Goal: Information Seeking & Learning: Learn about a topic

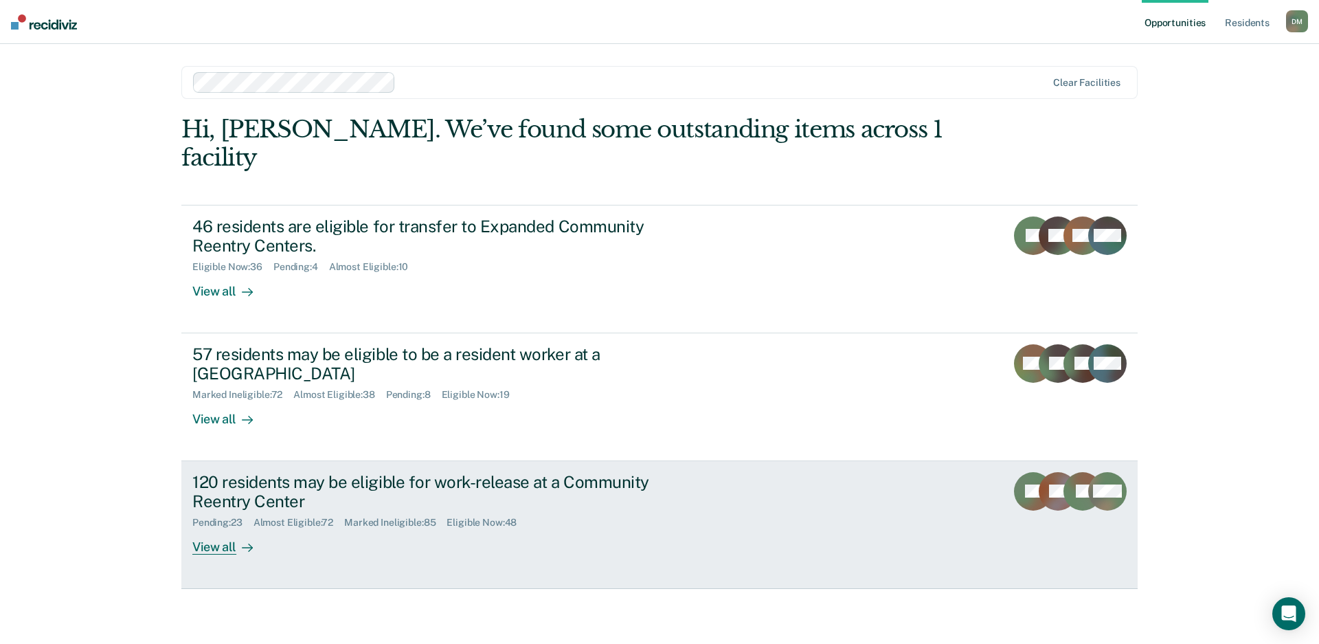
click at [392, 472] on div "120 residents may be eligible for work-release at a Community Reentry Center" at bounding box center [433, 492] width 482 height 40
click at [705, 472] on div "120 residents may be eligible for work-release at a Community Reentry Center Pe…" at bounding box center [449, 513] width 515 height 83
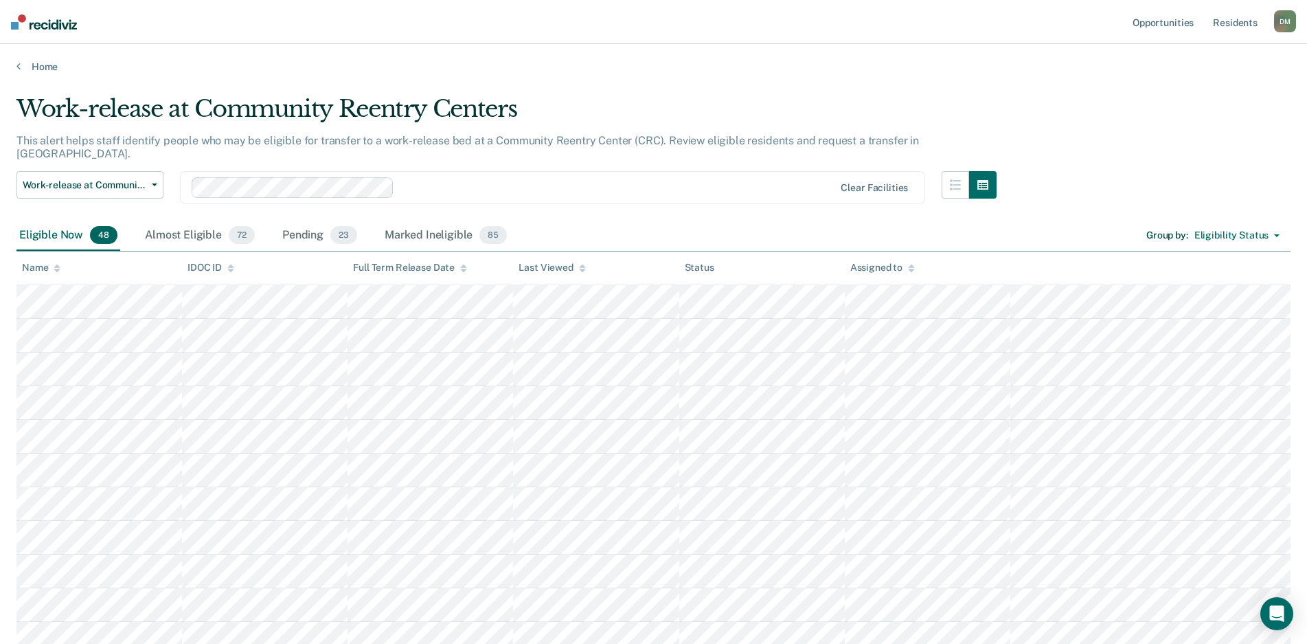
click at [581, 271] on div at bounding box center [582, 268] width 7 height 12
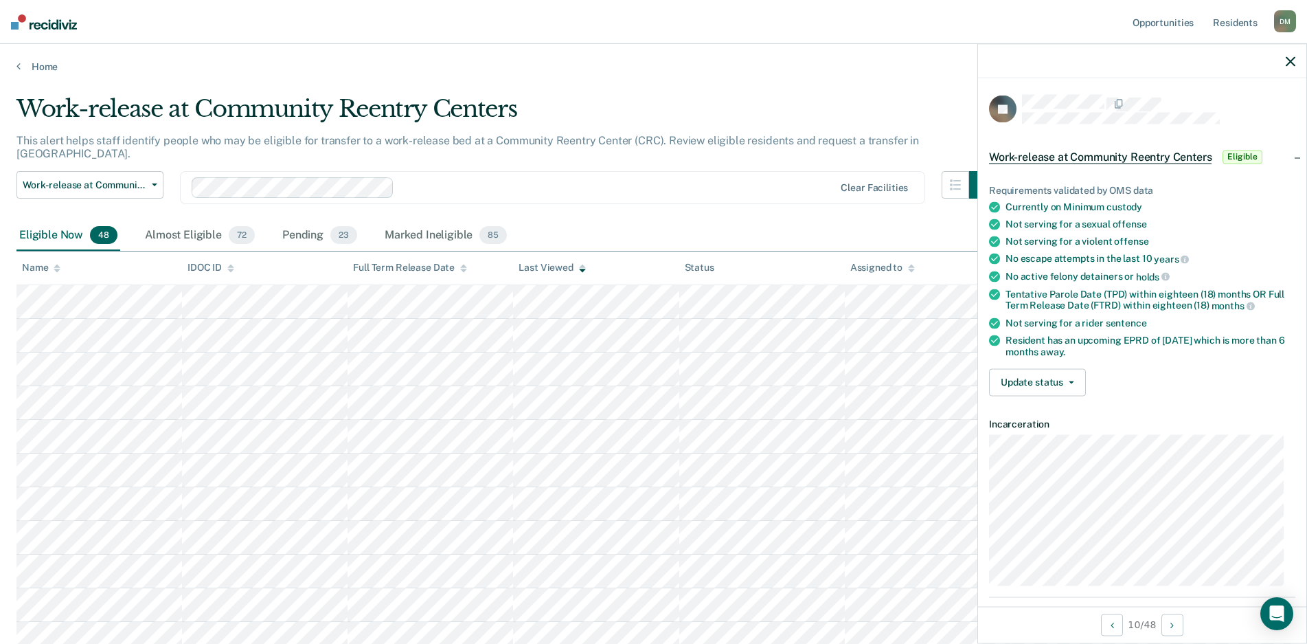
click at [1243, 155] on span "Eligible" at bounding box center [1242, 157] width 39 height 14
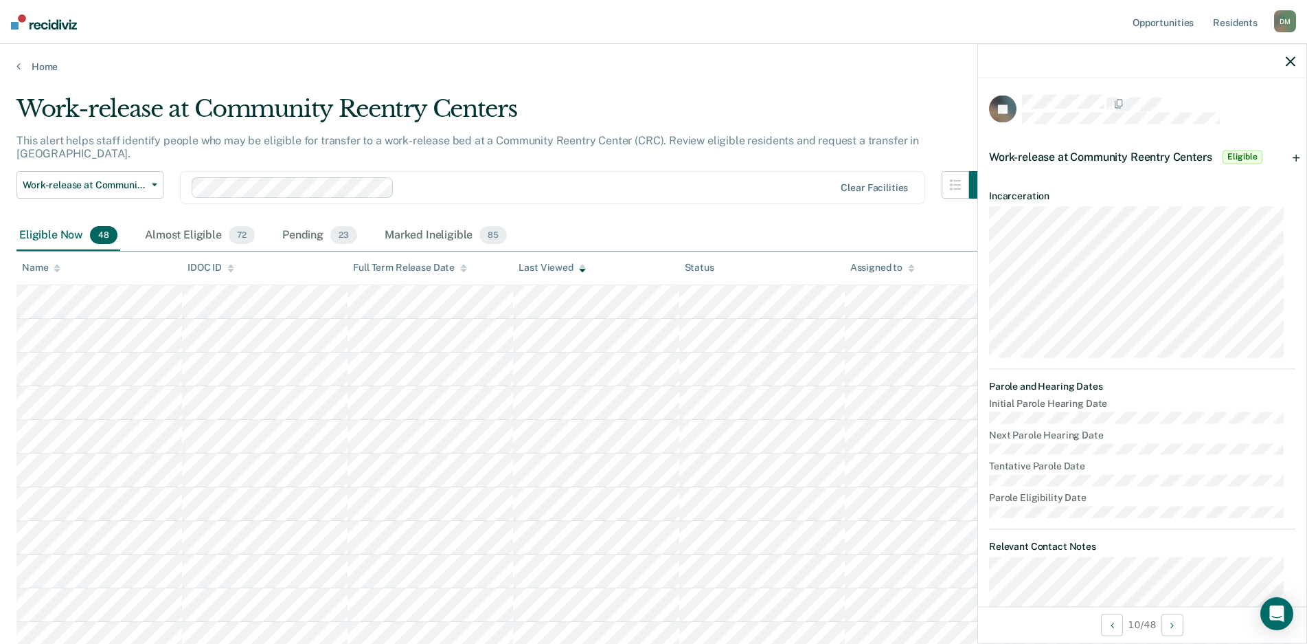
click at [1243, 155] on span "Eligible" at bounding box center [1242, 157] width 39 height 14
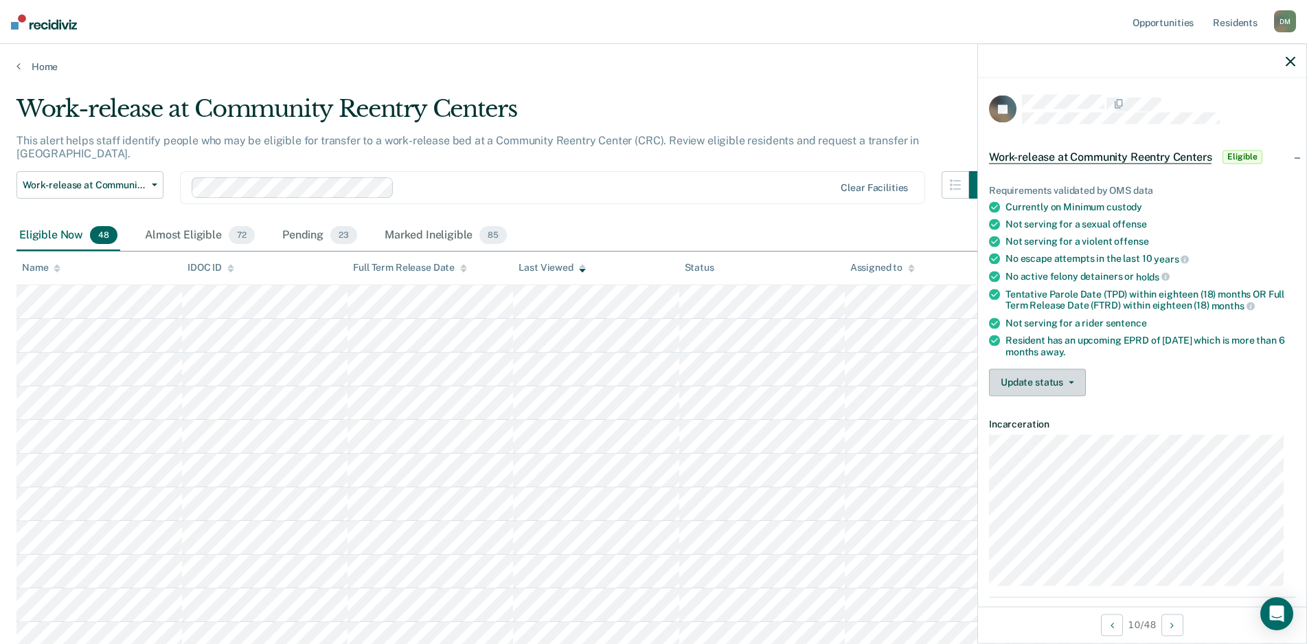
click at [1002, 371] on button "Update status" at bounding box center [1037, 381] width 97 height 27
click at [1021, 418] on button "[PERSON_NAME]" at bounding box center [1055, 415] width 133 height 22
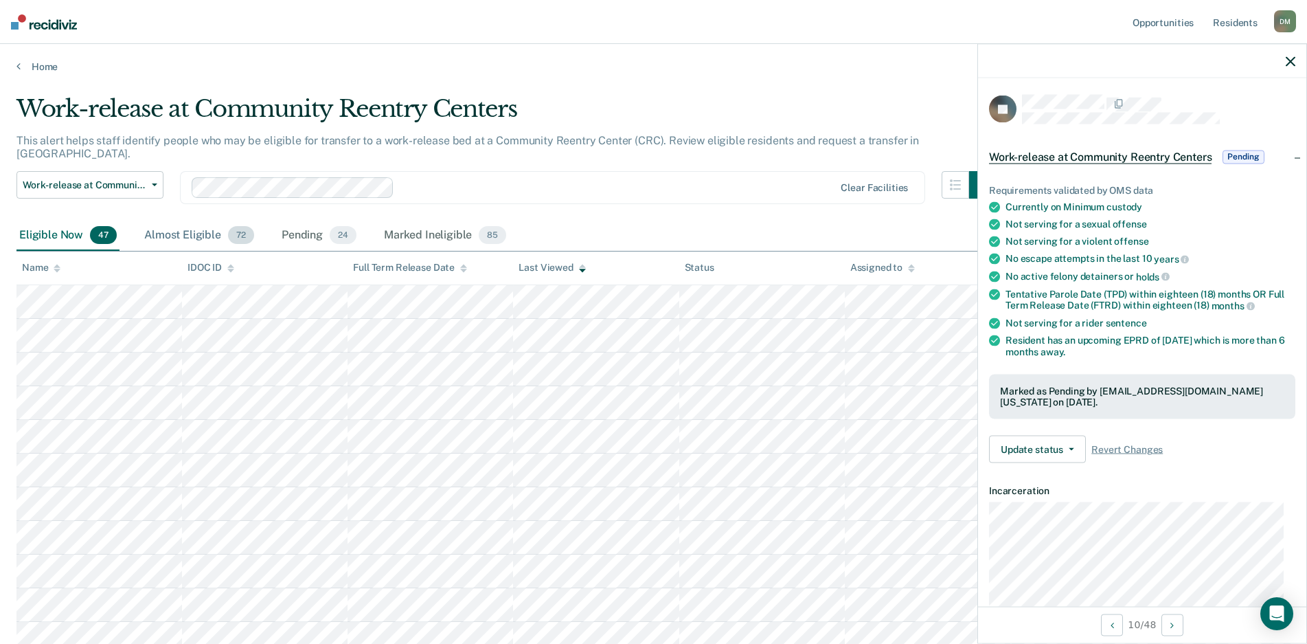
click at [170, 227] on div "Almost Eligible 72" at bounding box center [199, 235] width 115 height 30
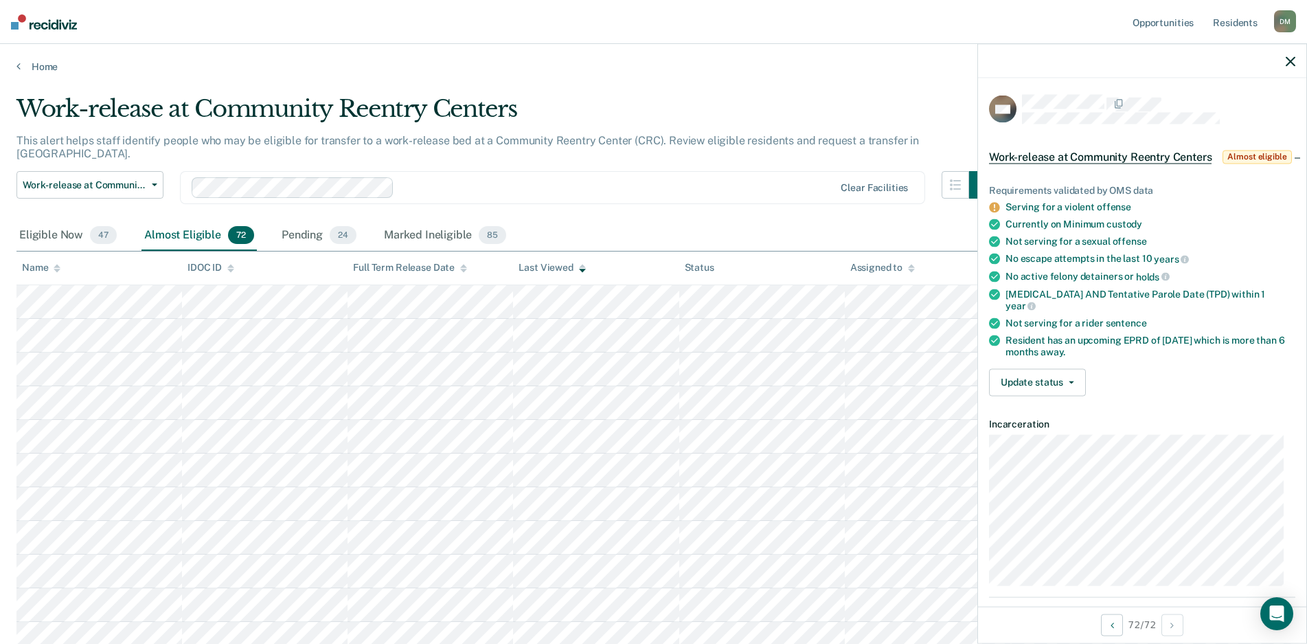
click at [1289, 61] on icon "button" at bounding box center [1291, 61] width 10 height 10
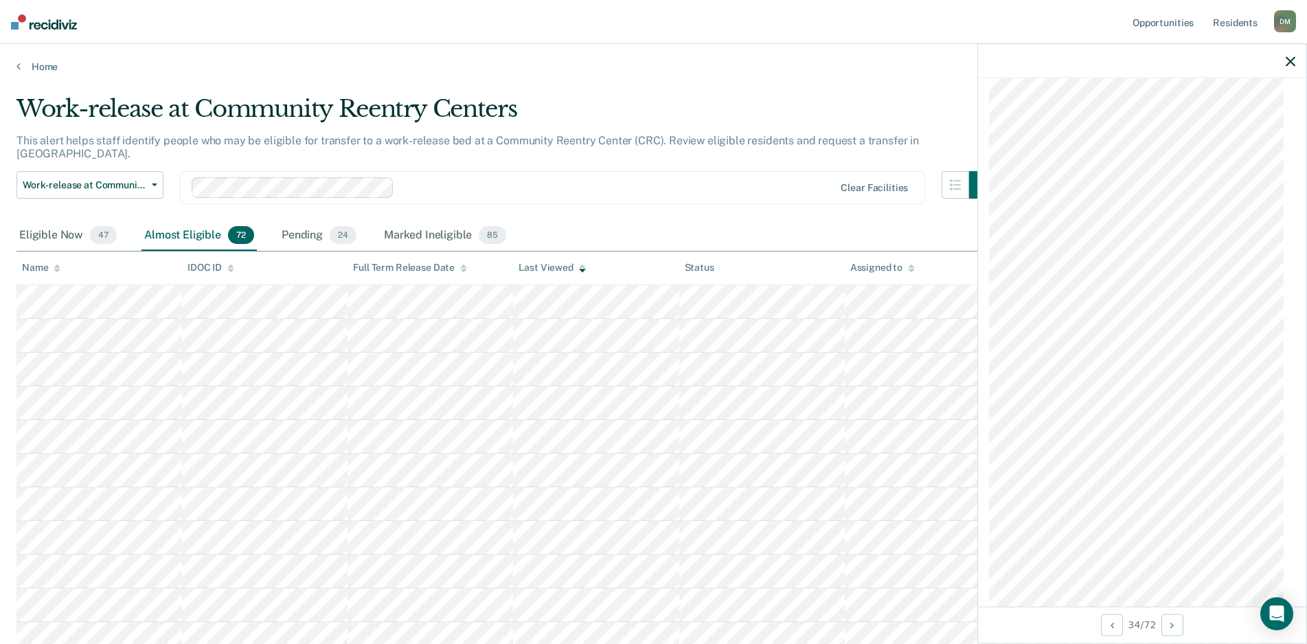
scroll to position [412, 0]
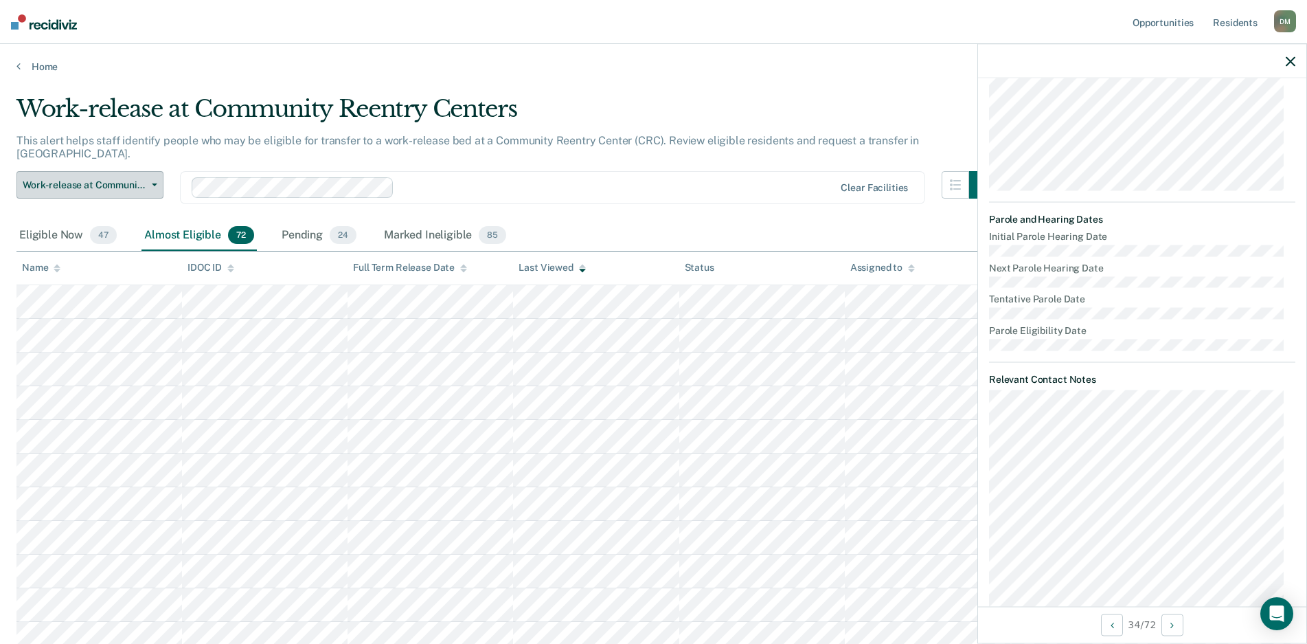
click at [137, 179] on span "Work-release at Community Reentry Centers" at bounding box center [85, 185] width 124 height 12
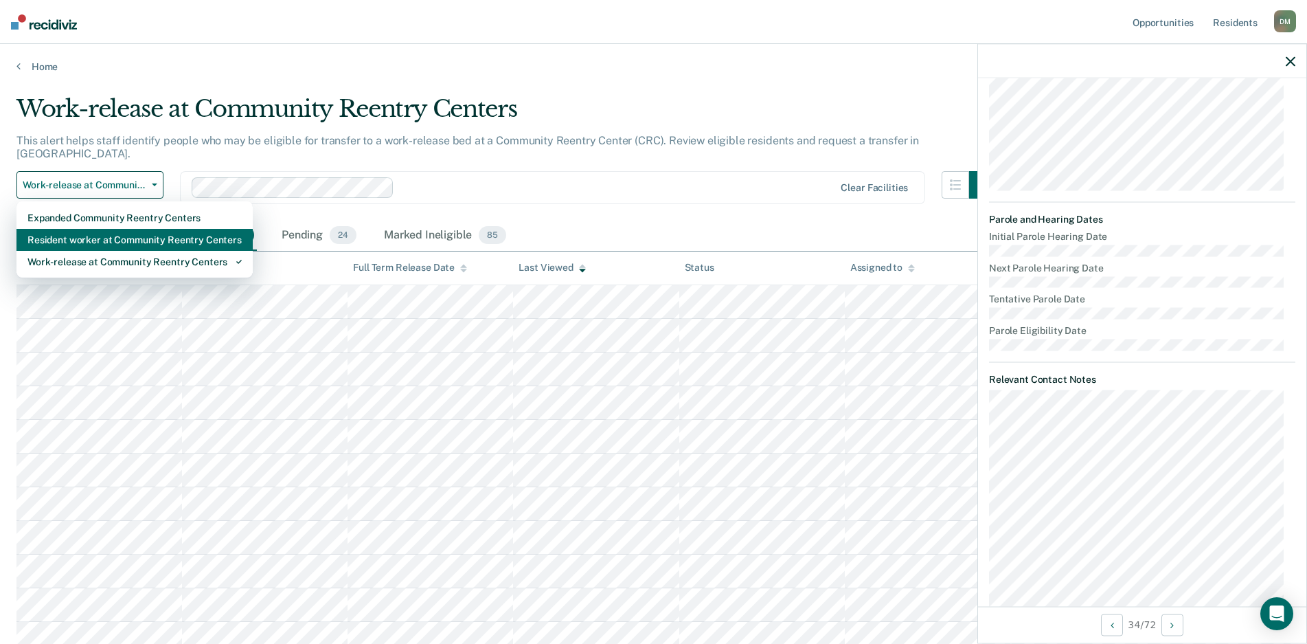
click at [106, 229] on div "Resident worker at Community Reentry Centers" at bounding box center [134, 240] width 214 height 22
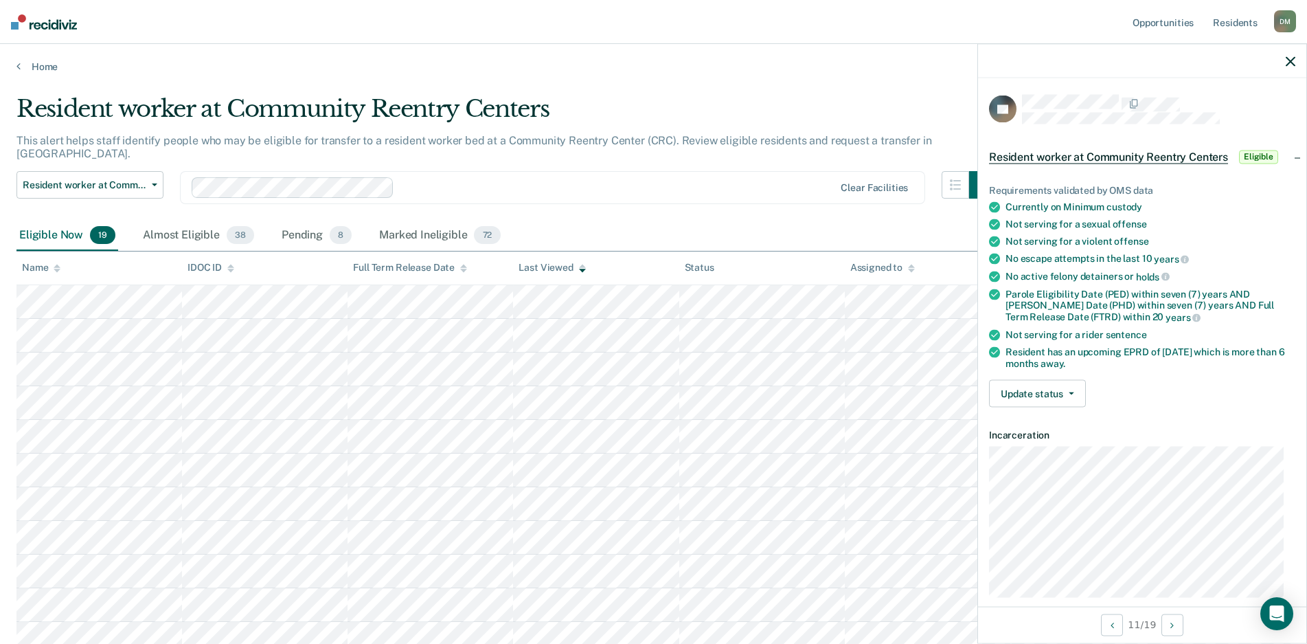
click at [1255, 156] on span "Eligible" at bounding box center [1258, 157] width 39 height 14
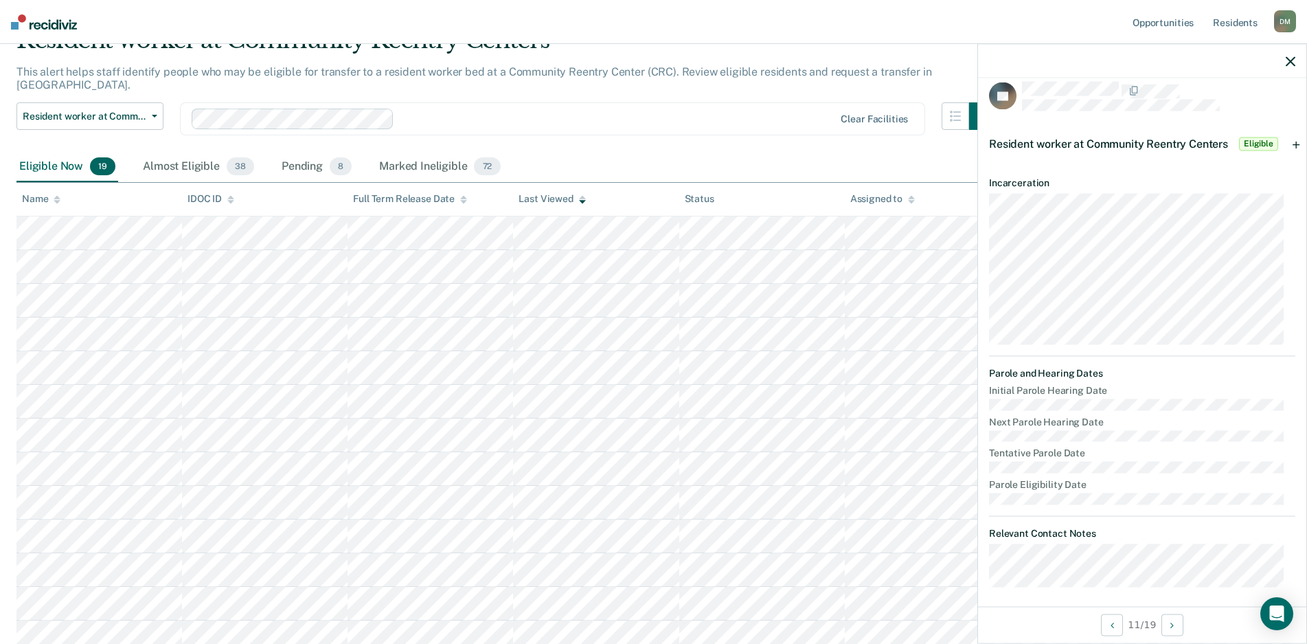
scroll to position [19, 0]
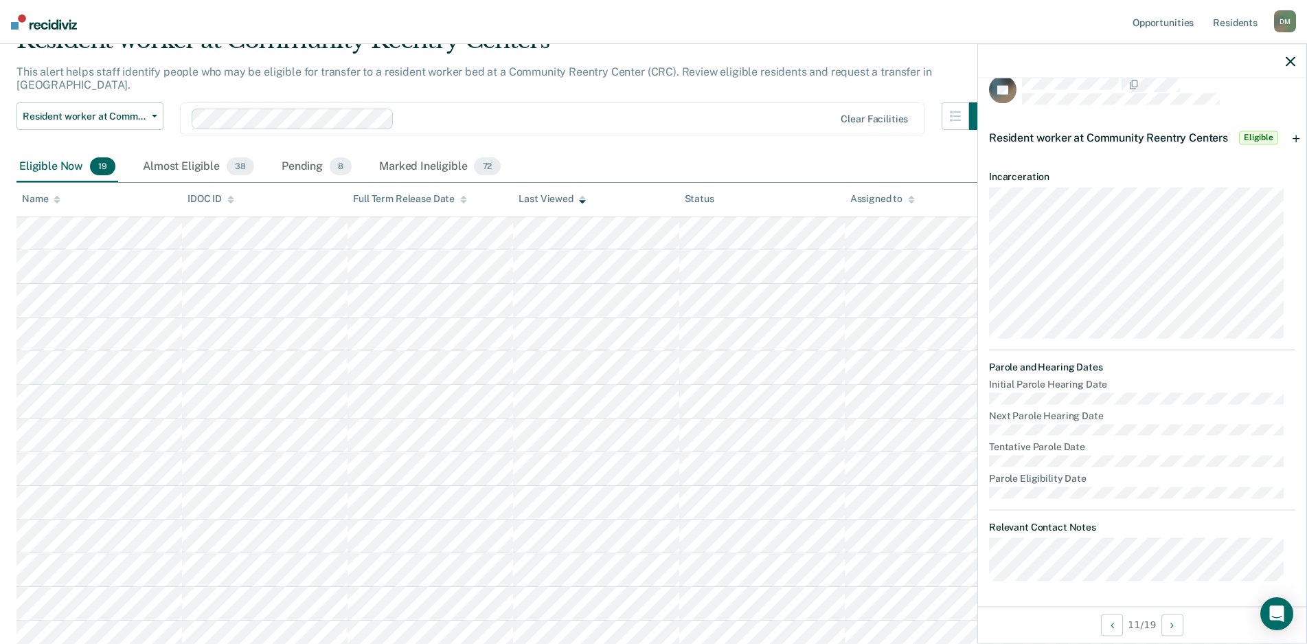
click at [1253, 134] on span "Eligible" at bounding box center [1258, 138] width 39 height 14
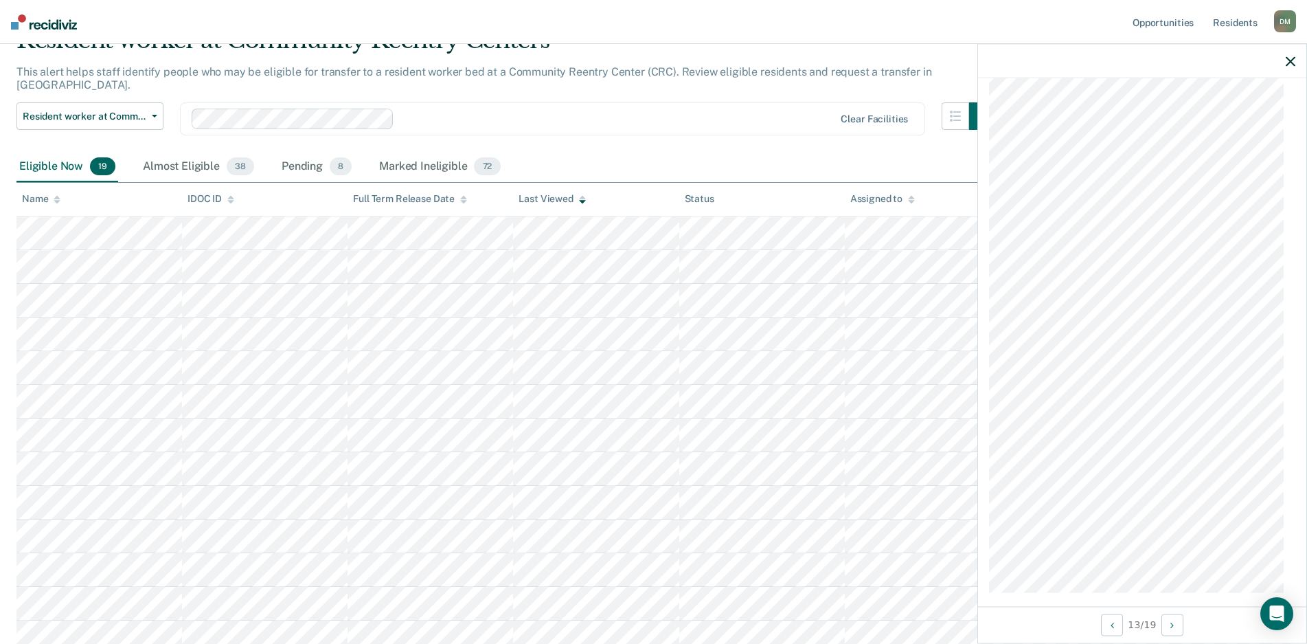
scroll to position [740, 0]
click at [181, 159] on div "Almost Eligible 38" at bounding box center [198, 167] width 117 height 30
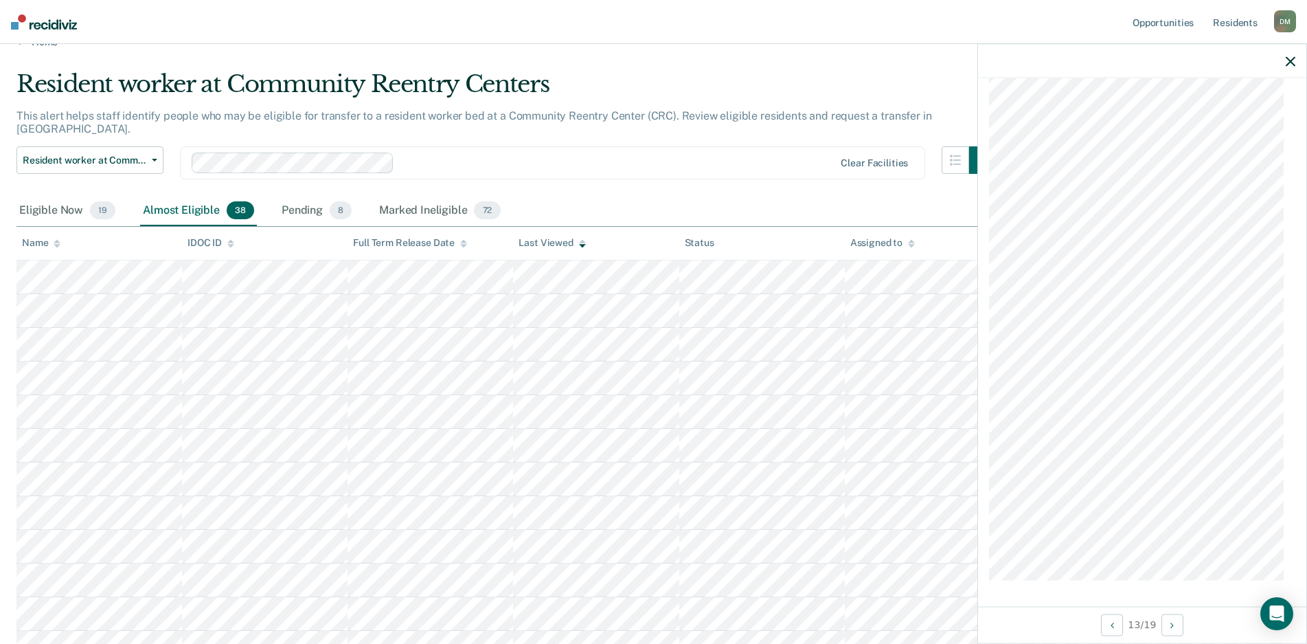
scroll to position [0, 0]
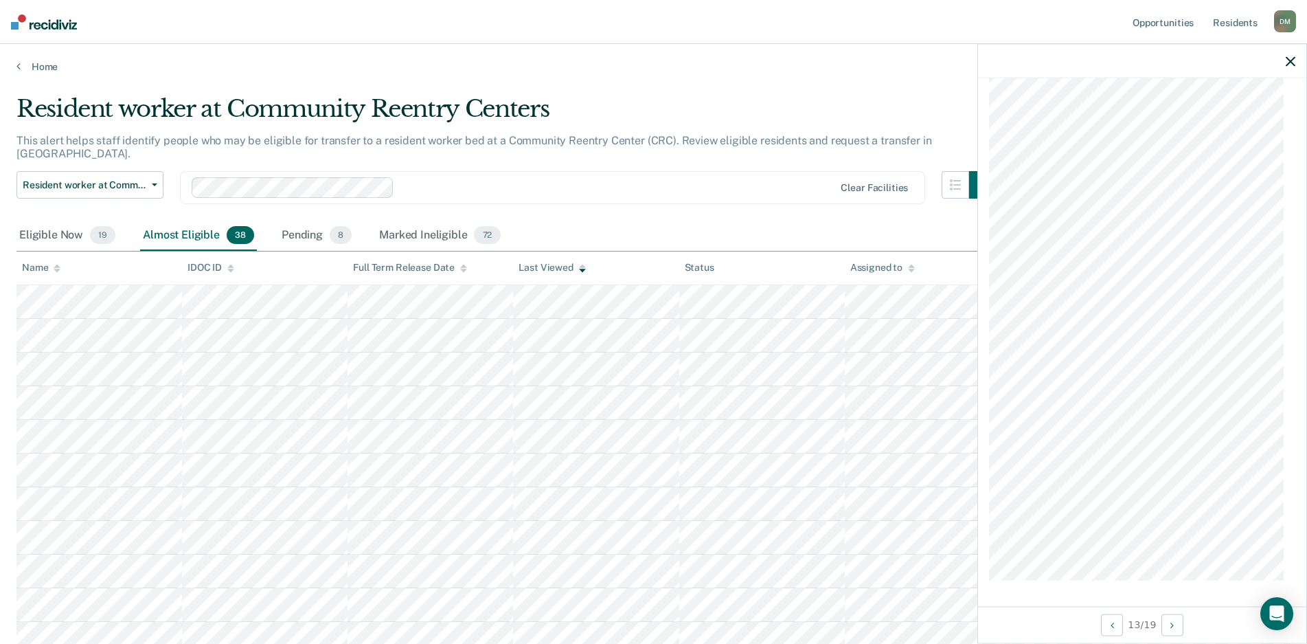
click at [1290, 66] on icon "button" at bounding box center [1291, 61] width 10 height 10
